Goal: Information Seeking & Learning: Learn about a topic

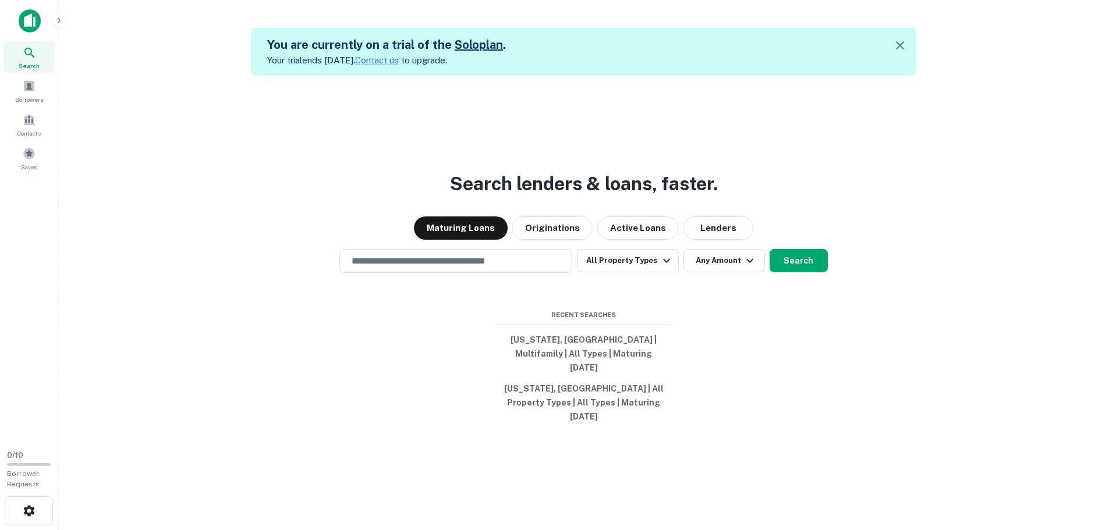
click at [897, 45] on icon "button" at bounding box center [900, 45] width 14 height 14
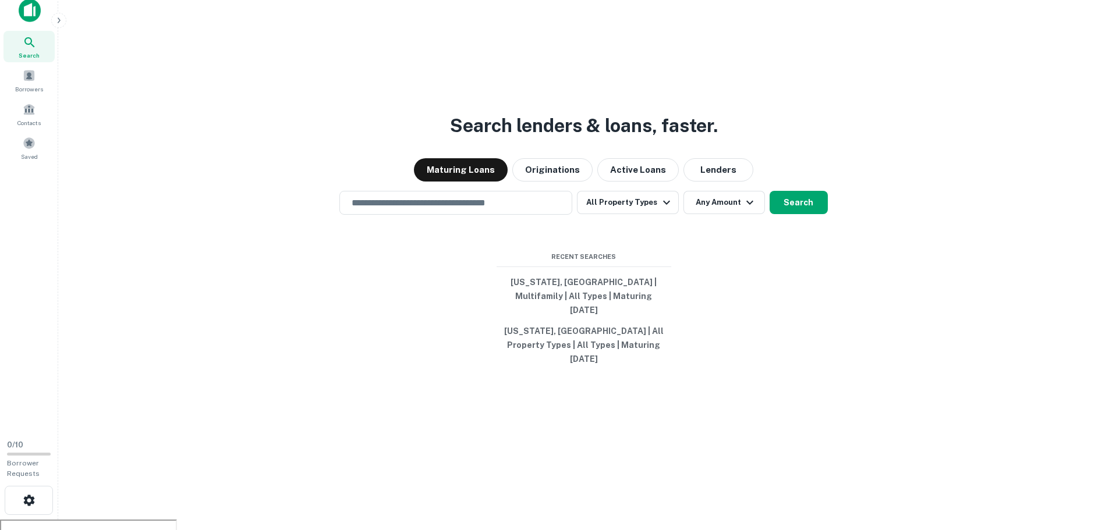
scroll to position [19, 0]
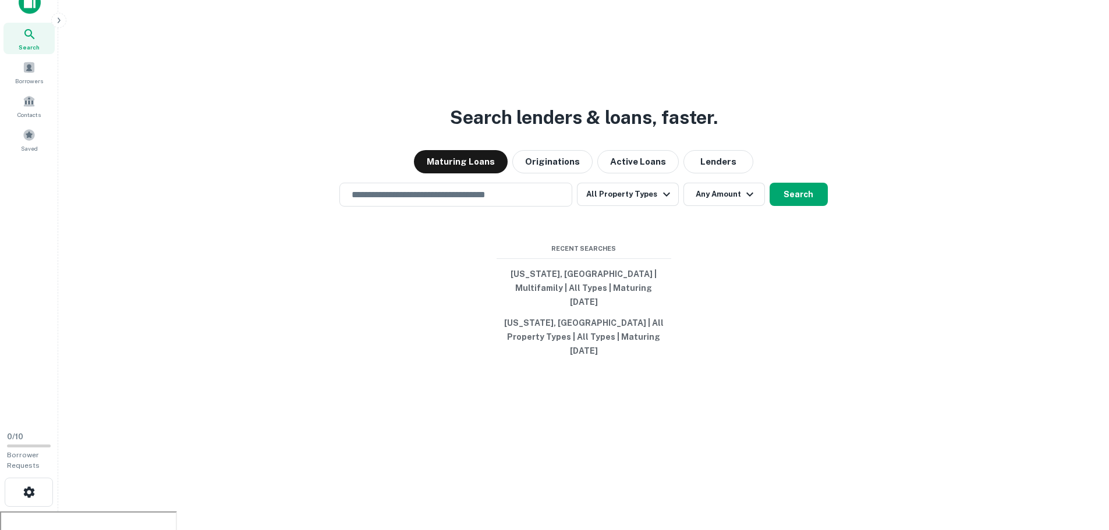
click at [26, 10] on img at bounding box center [30, 2] width 22 height 23
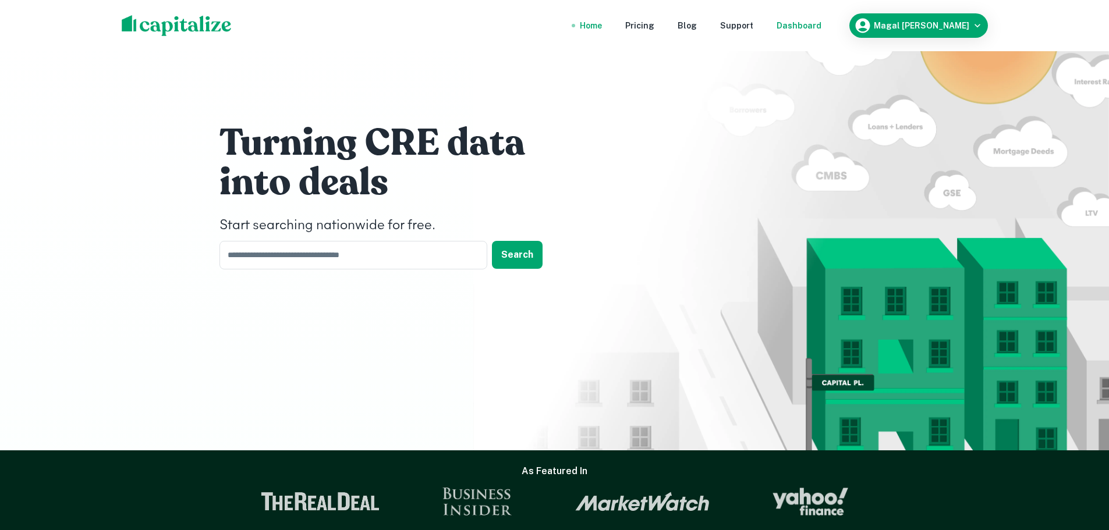
click at [821, 25] on div "Dashboard" at bounding box center [798, 25] width 45 height 13
click at [962, 23] on h6 "Magal Gabay" at bounding box center [921, 26] width 95 height 8
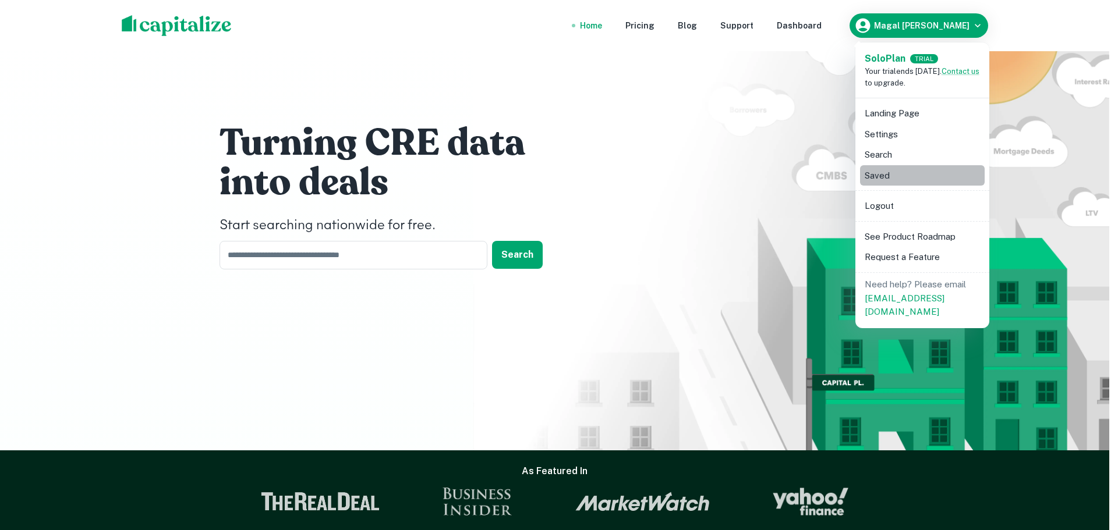
click at [921, 173] on li "Saved" at bounding box center [922, 175] width 125 height 21
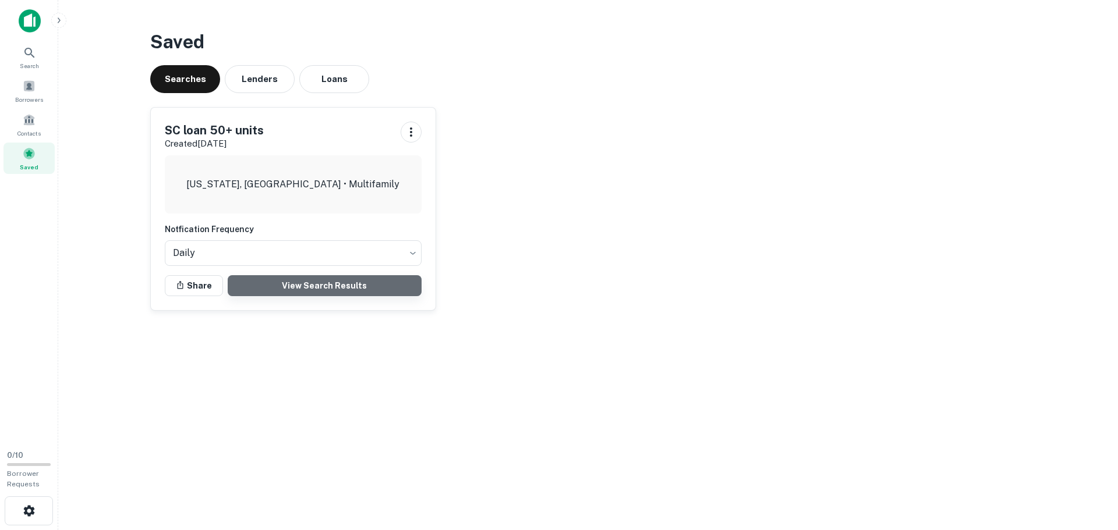
click at [286, 290] on link "View Search Results" at bounding box center [325, 285] width 194 height 21
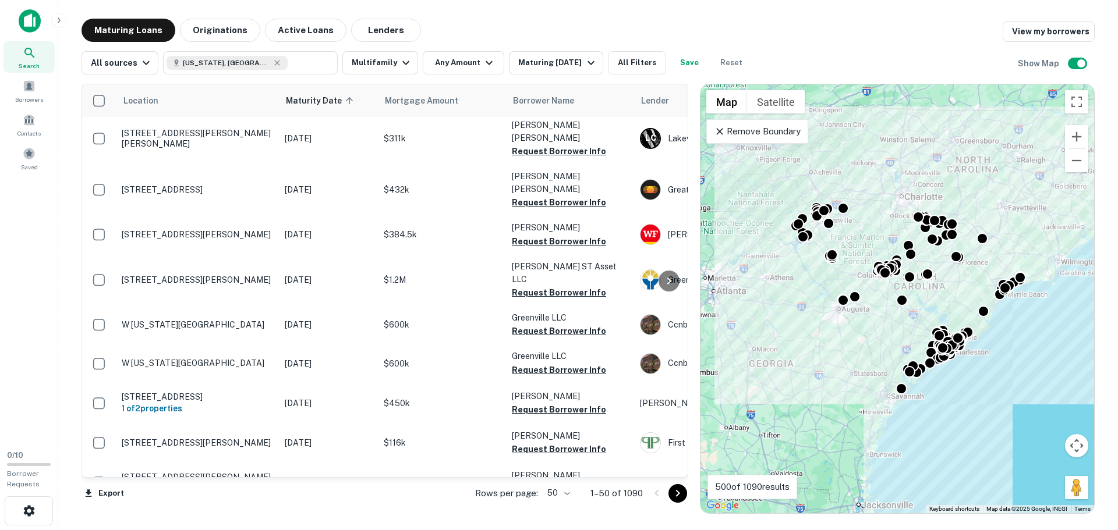
scroll to position [1622, 0]
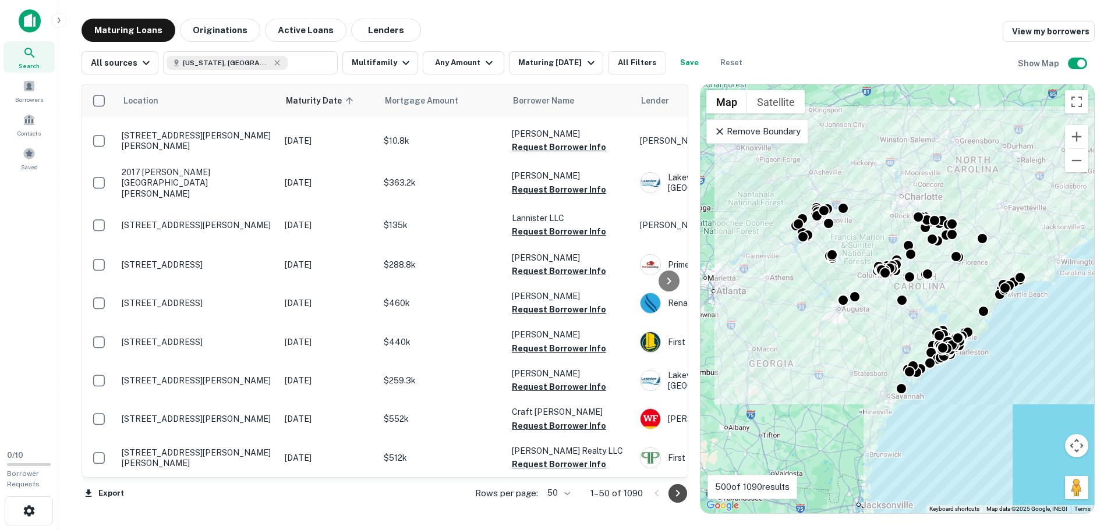
click at [674, 491] on icon "Go to next page" at bounding box center [678, 494] width 14 height 14
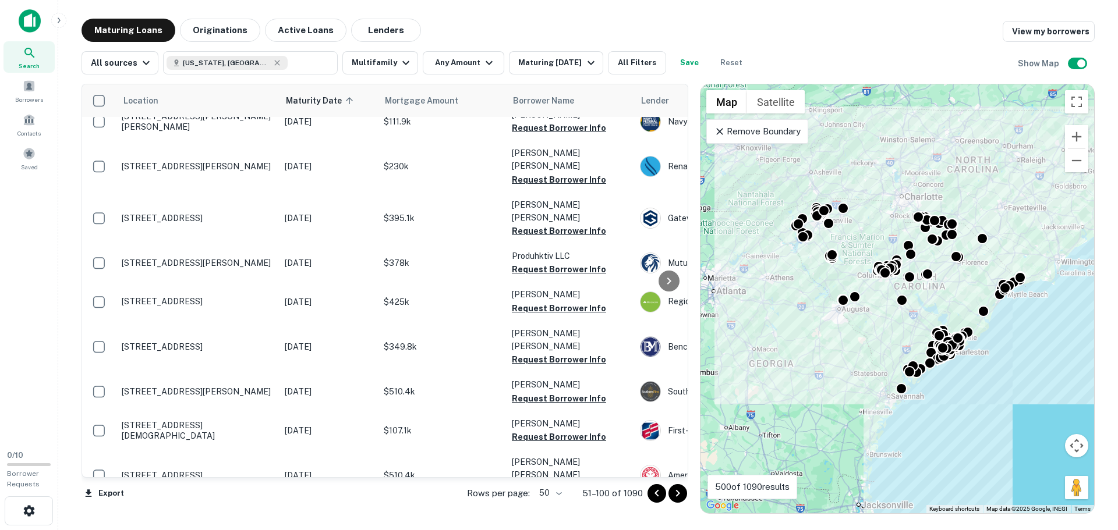
click at [679, 490] on icon "Go to next page" at bounding box center [678, 494] width 14 height 14
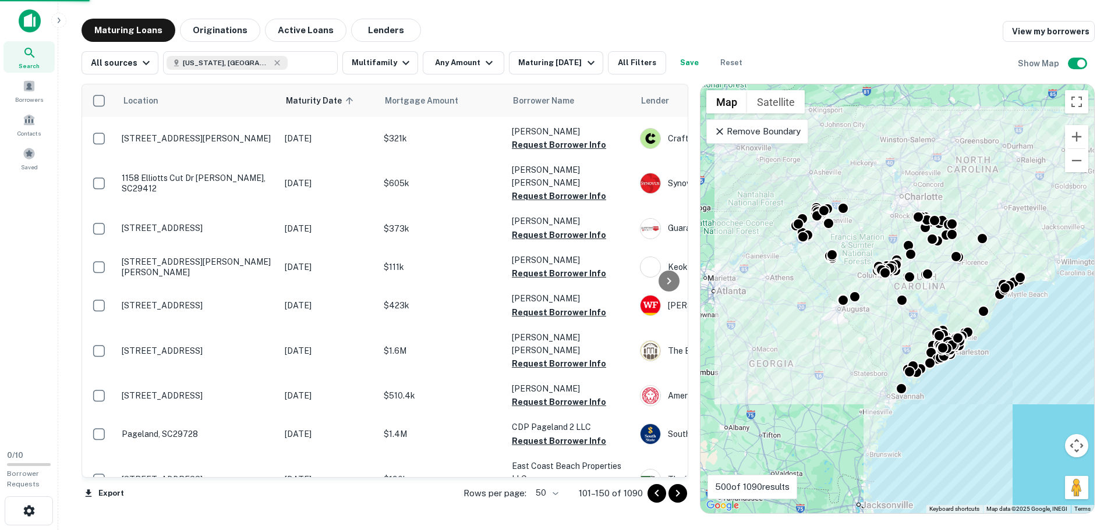
scroll to position [1602, 0]
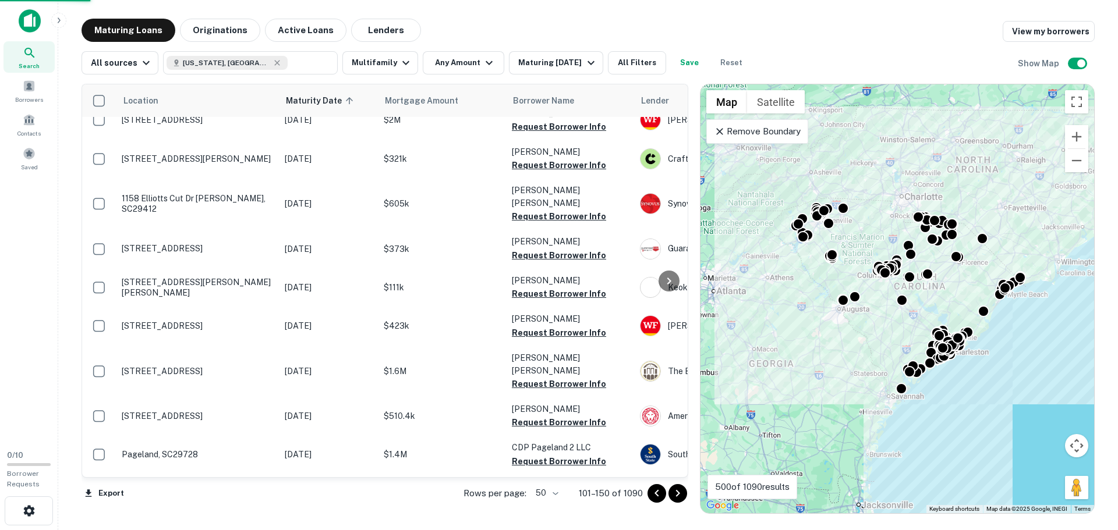
click at [679, 490] on icon "Go to next page" at bounding box center [678, 494] width 14 height 14
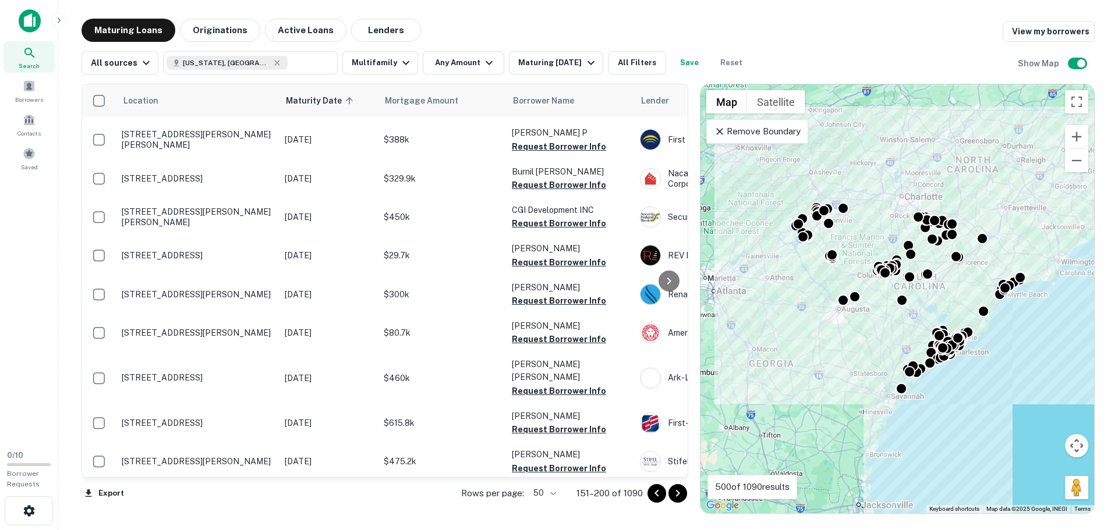
scroll to position [1619, 0]
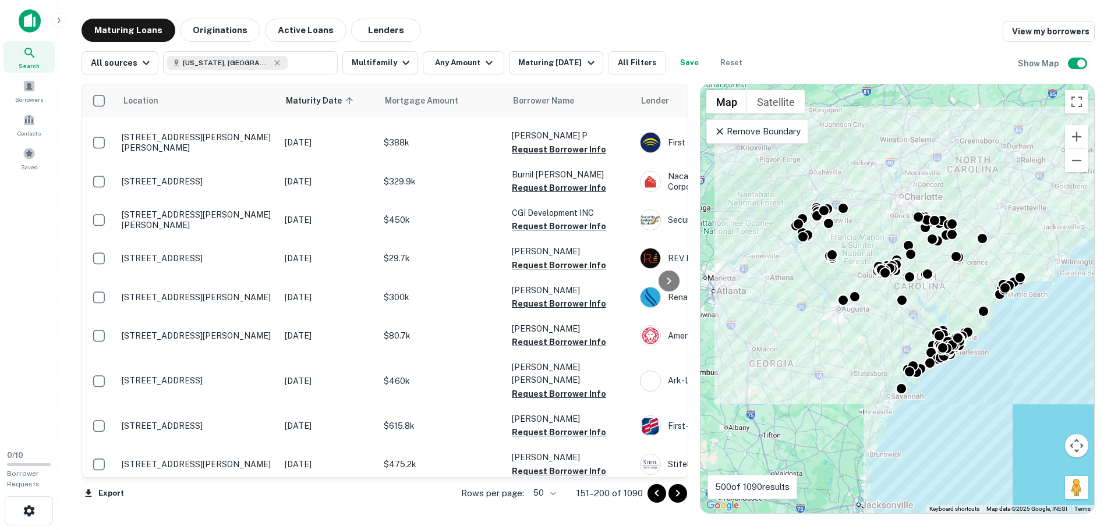
click at [679, 490] on icon "Go to next page" at bounding box center [678, 494] width 14 height 14
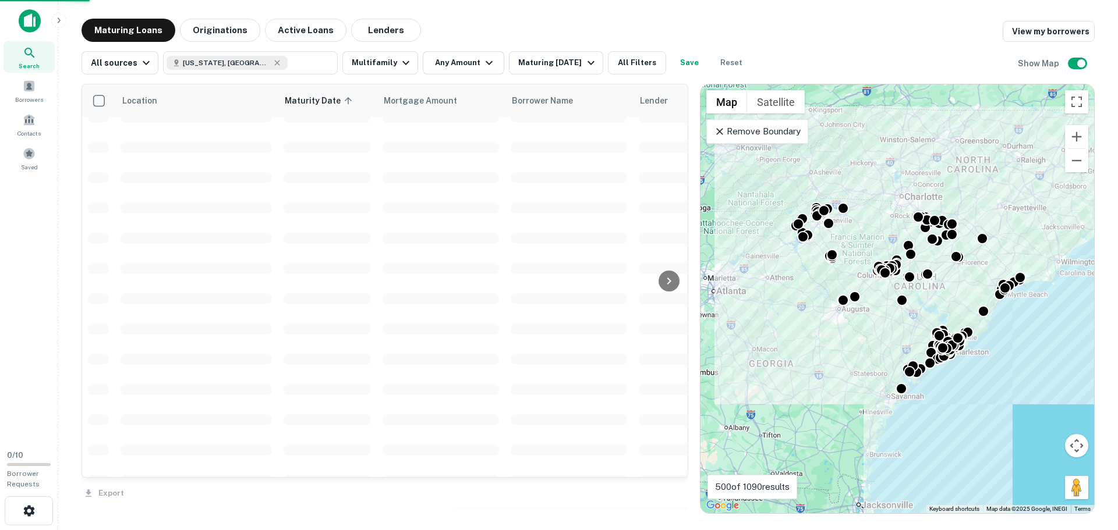
scroll to position [1622, 0]
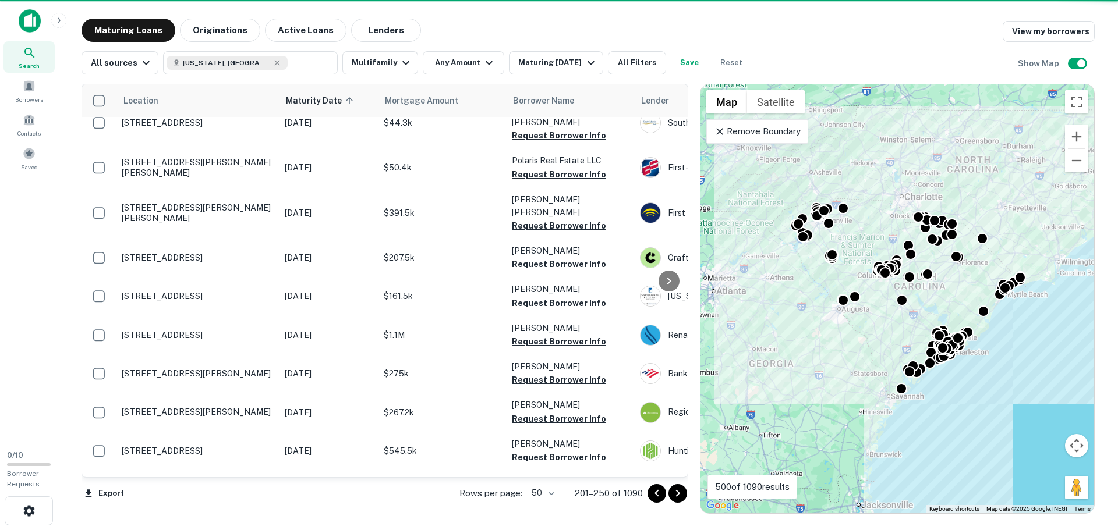
click at [679, 490] on icon "Go to next page" at bounding box center [678, 494] width 14 height 14
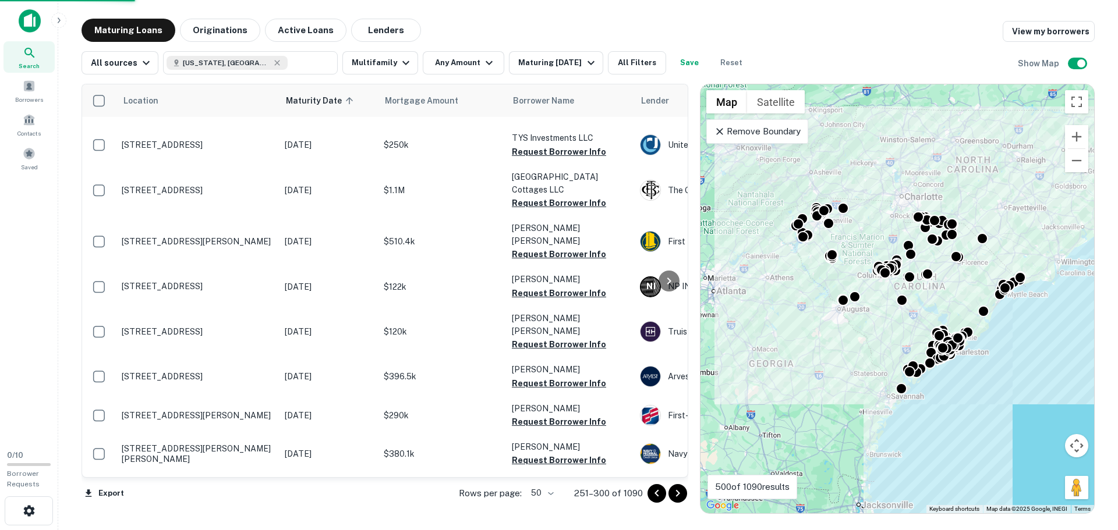
scroll to position [1622, 0]
click at [679, 490] on icon "Go to next page" at bounding box center [678, 494] width 14 height 14
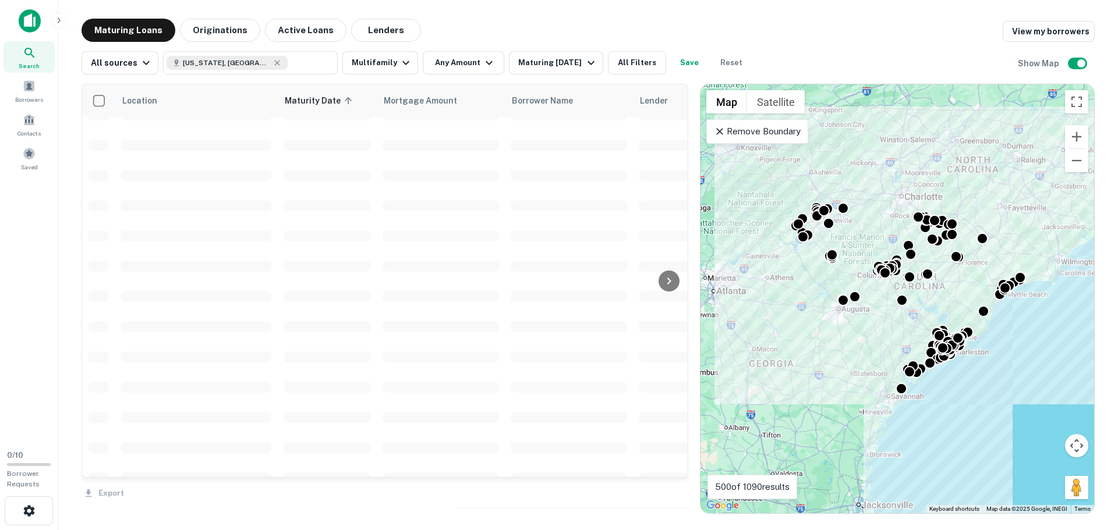
scroll to position [1622, 0]
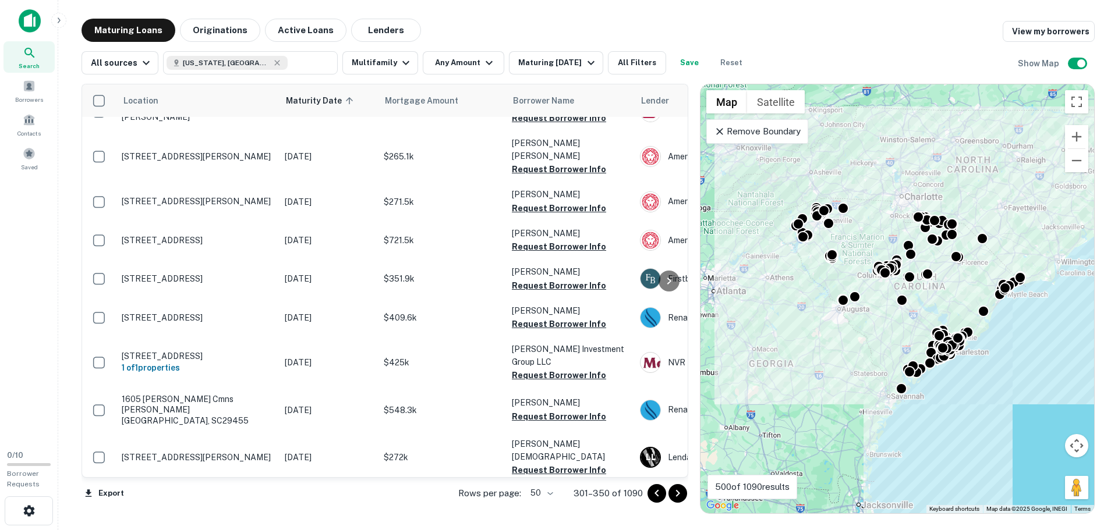
click at [679, 490] on icon "Go to next page" at bounding box center [678, 494] width 14 height 14
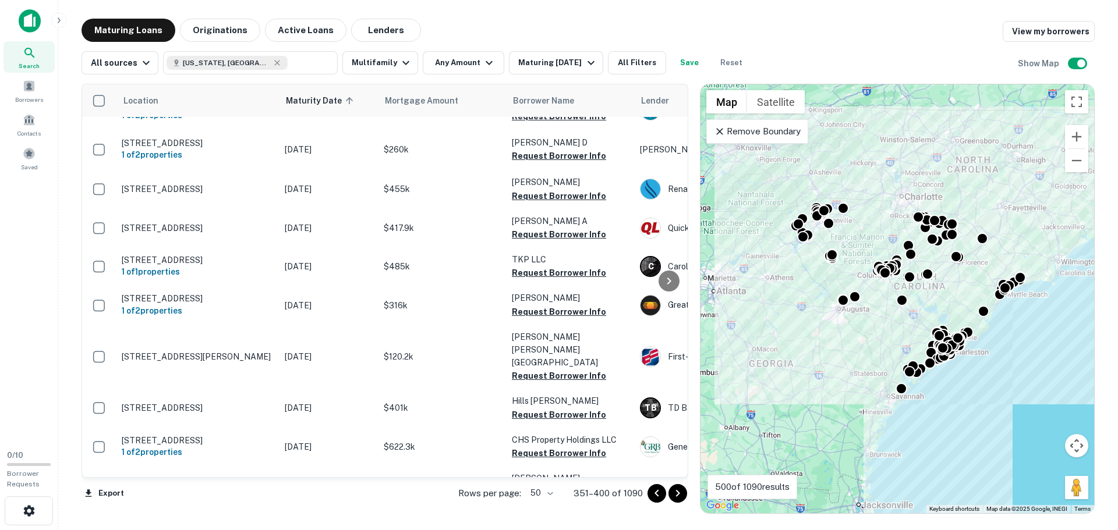
scroll to position [1617, 0]
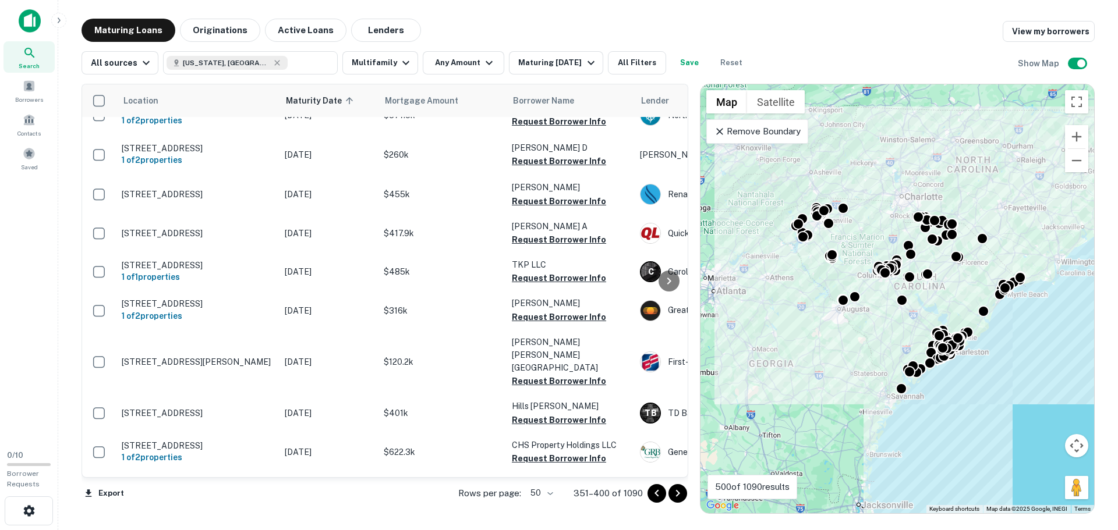
click at [682, 492] on icon "Go to next page" at bounding box center [678, 494] width 14 height 14
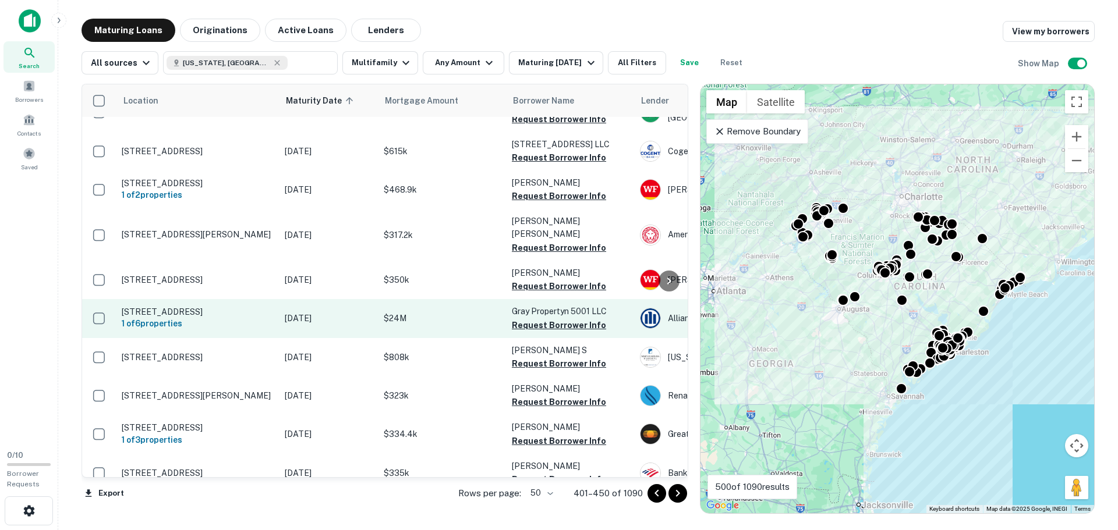
scroll to position [1641, 0]
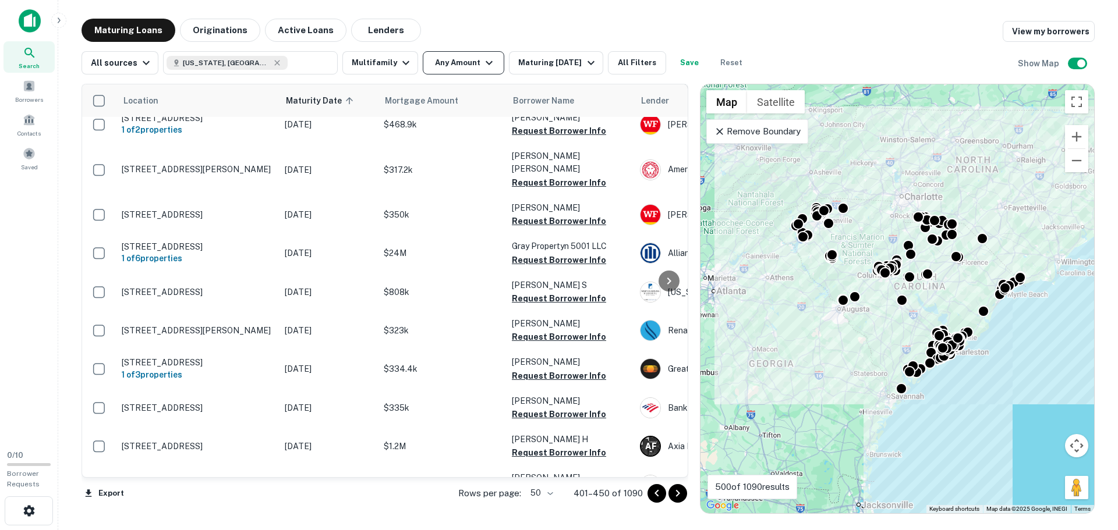
click at [469, 62] on button "Any Amount" at bounding box center [463, 62] width 81 height 23
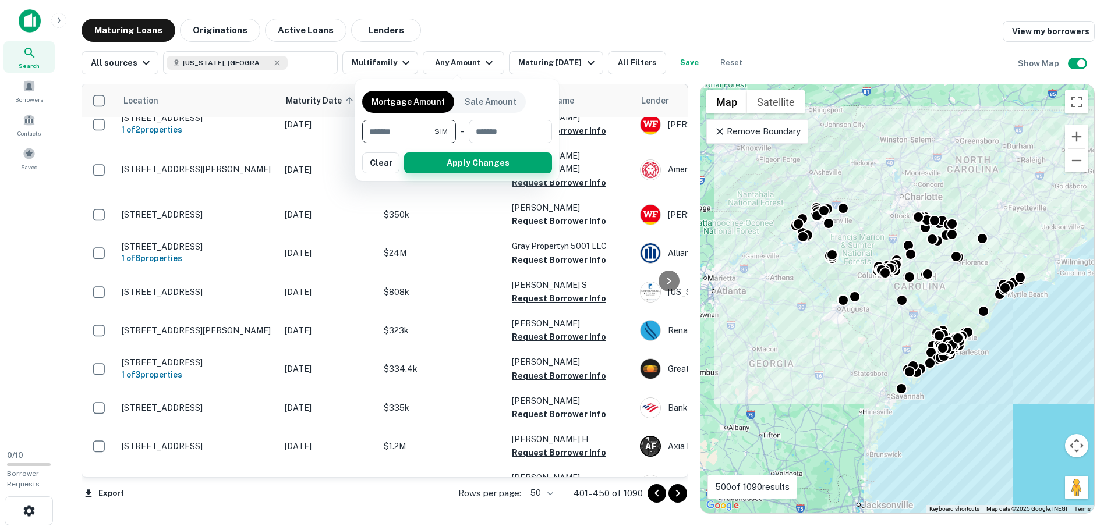
type input "*******"
click at [517, 163] on button "Apply Changes" at bounding box center [478, 163] width 148 height 21
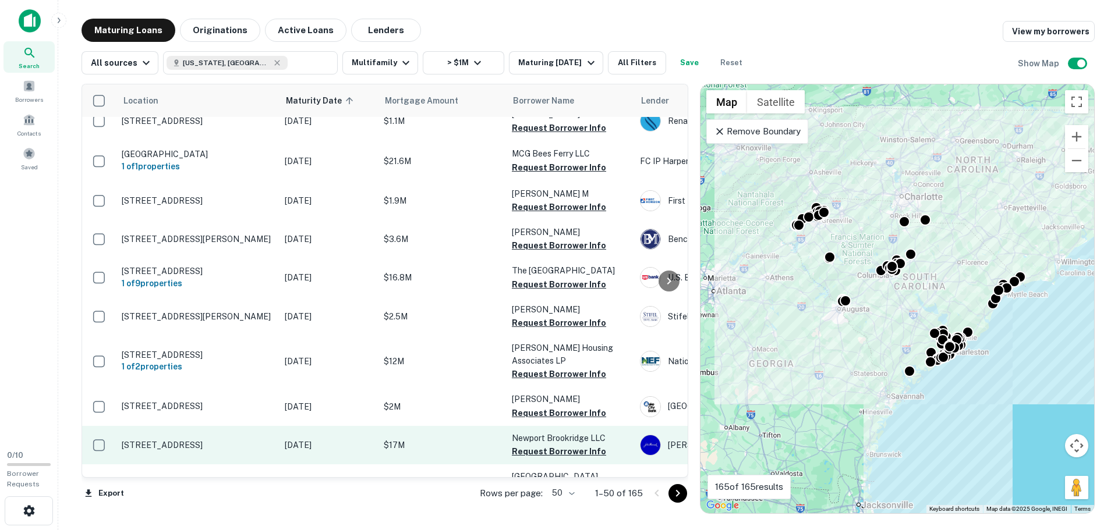
scroll to position [1710, 0]
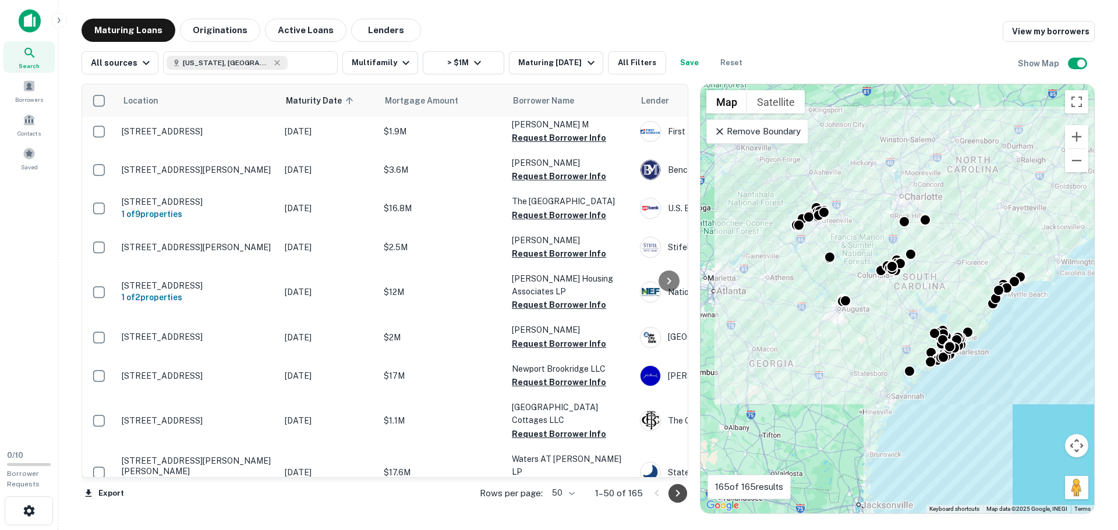
click at [682, 496] on icon "Go to next page" at bounding box center [678, 494] width 14 height 14
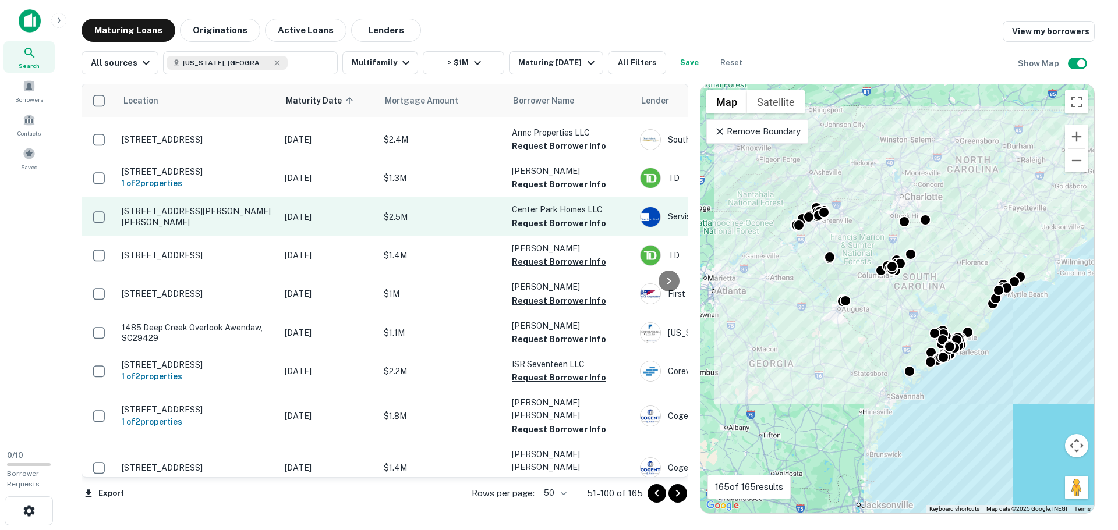
scroll to position [1667, 0]
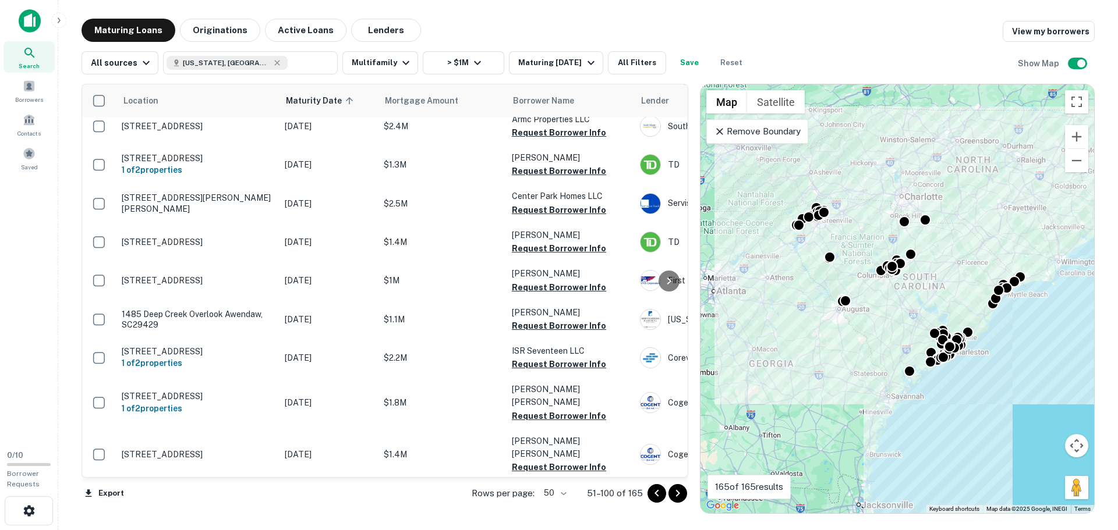
click at [672, 494] on icon "Go to next page" at bounding box center [678, 494] width 14 height 14
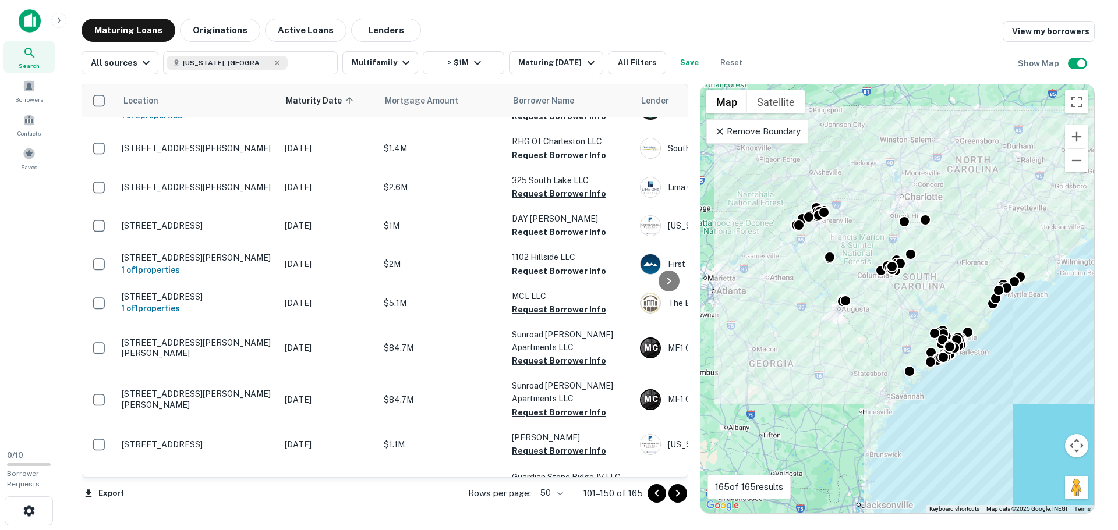
scroll to position [182, 0]
